Goal: Navigation & Orientation: Find specific page/section

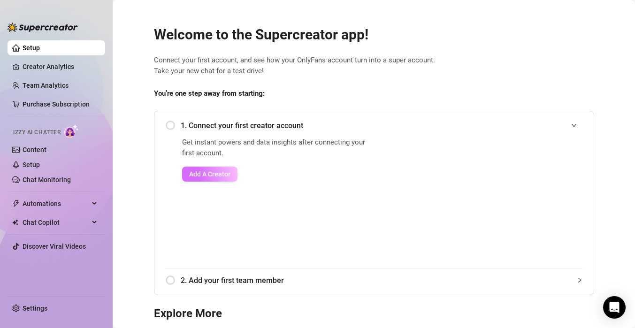
click at [219, 175] on span "Add A Creator" at bounding box center [209, 174] width 41 height 8
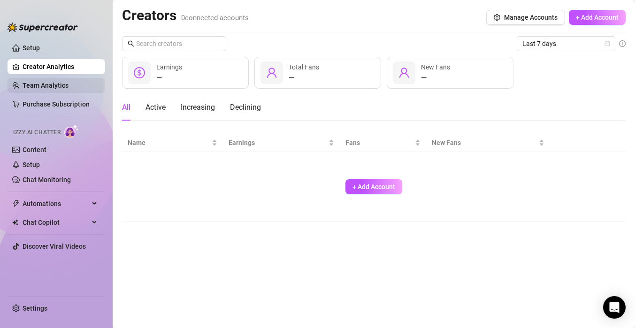
click at [48, 86] on link "Team Analytics" at bounding box center [46, 86] width 46 height 8
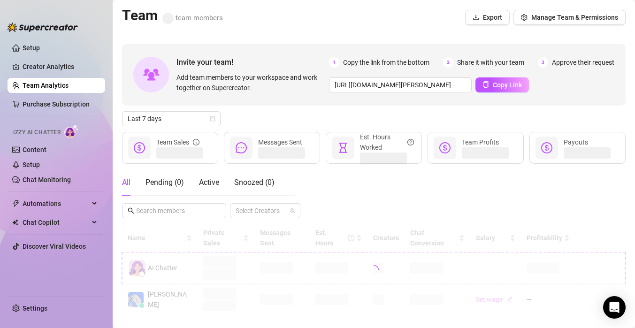
click at [64, 58] on ul "Setup Creator Analytics Team Analytics Purchase Subscription Izzy AI Chatter Co…" at bounding box center [57, 164] width 98 height 255
click at [40, 50] on link "Setup" at bounding box center [31, 48] width 17 height 8
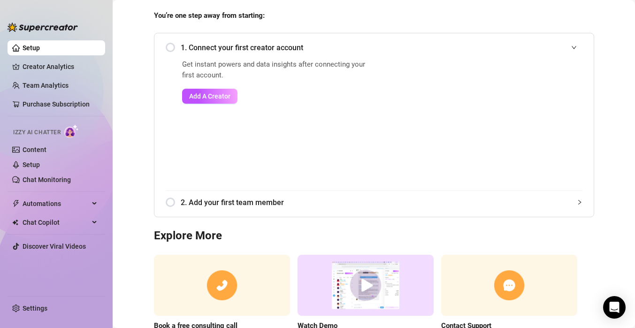
scroll to position [132, 0]
